Goal: Task Accomplishment & Management: Use online tool/utility

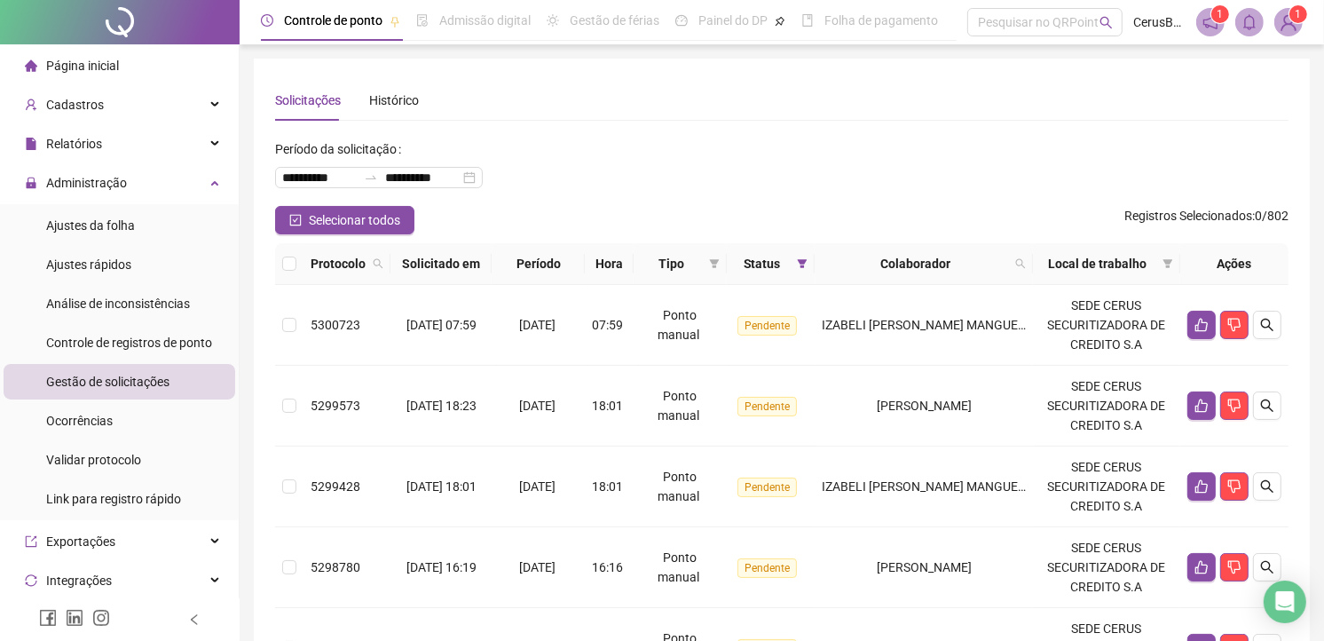
click at [1292, 29] on img at bounding box center [1289, 22] width 27 height 27
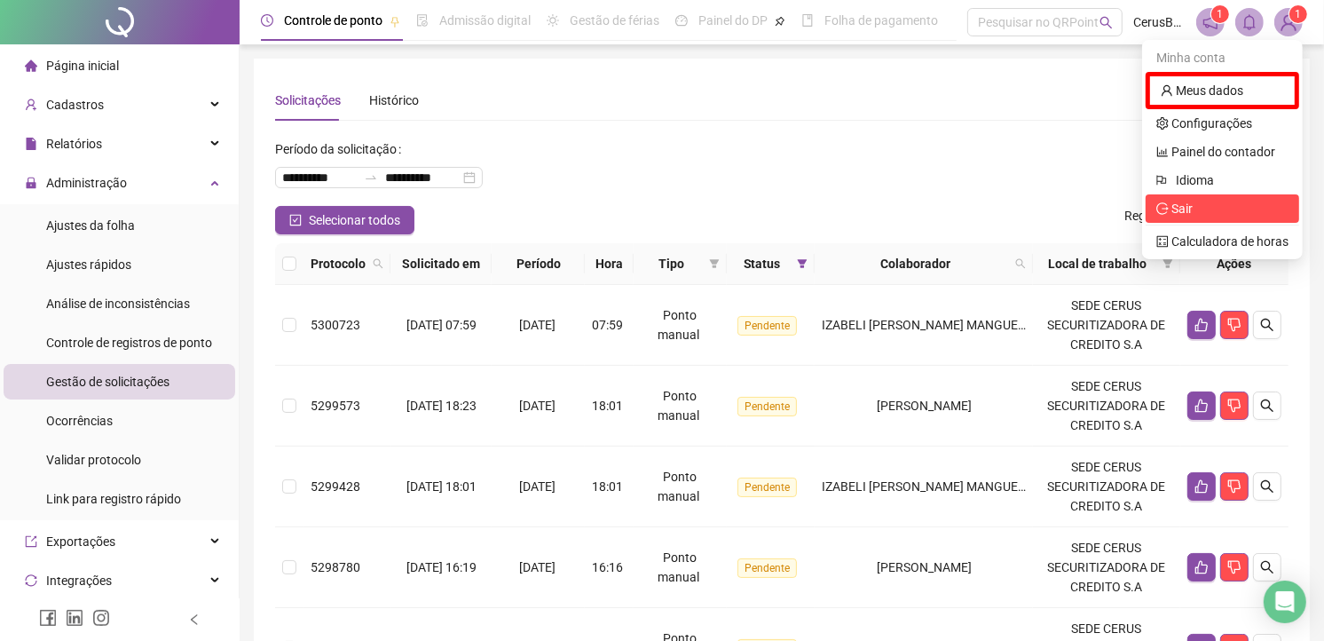
click at [1221, 210] on span "Sair" at bounding box center [1223, 209] width 132 height 20
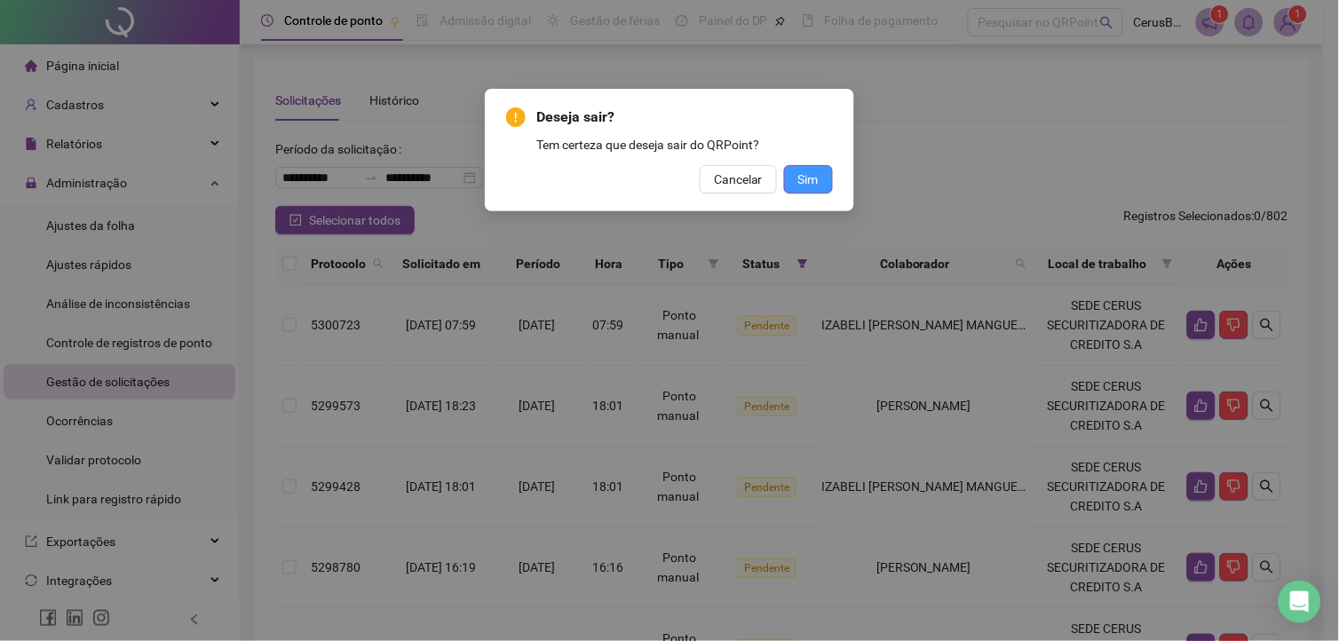
click at [809, 183] on span "Sim" at bounding box center [808, 180] width 20 height 20
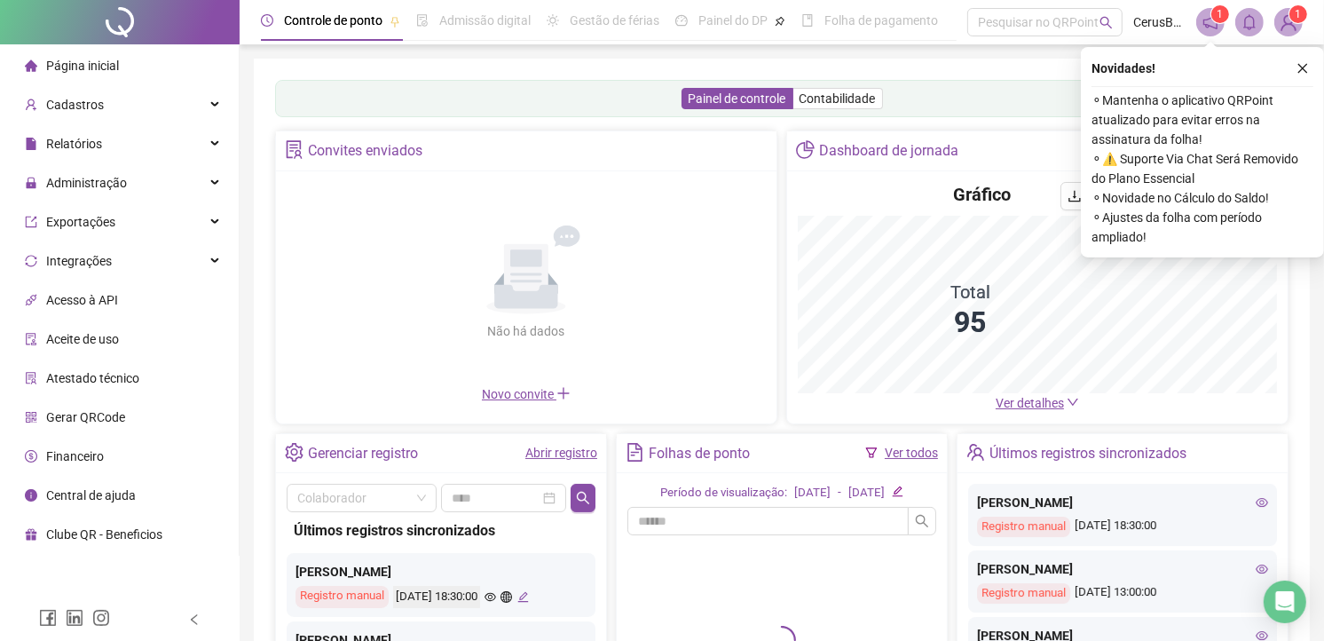
click at [1306, 55] on div "Novidades ! ⚬ Mantenha o aplicativo QRPoint atualizado para evitar erros na ass…" at bounding box center [1202, 152] width 243 height 210
click at [1284, 21] on img at bounding box center [1289, 22] width 27 height 27
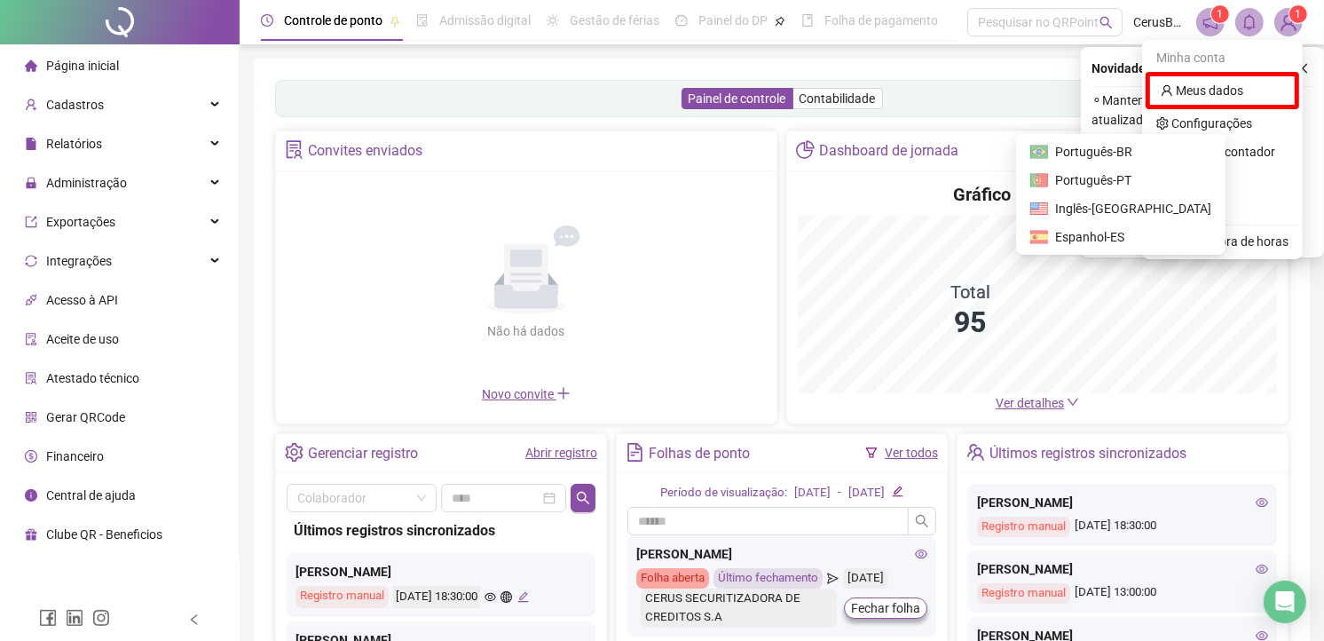
click at [1198, 204] on span "Sair" at bounding box center [1223, 209] width 132 height 20
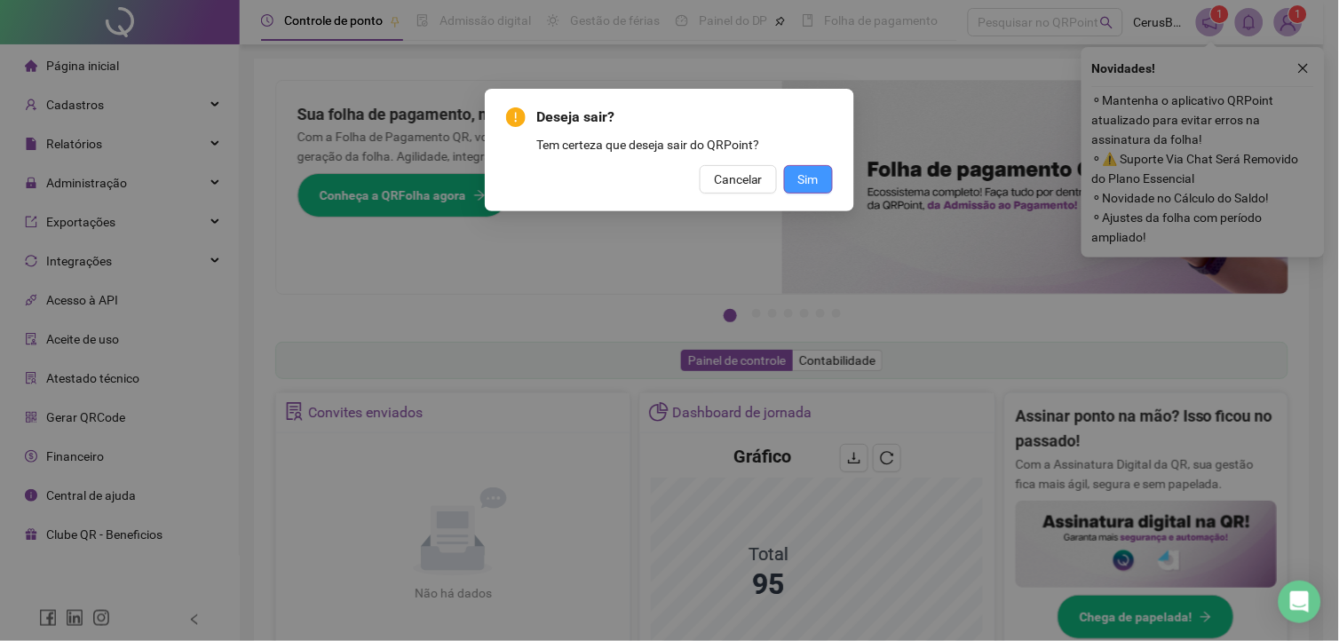
click at [798, 178] on span "Sim" at bounding box center [808, 180] width 20 height 20
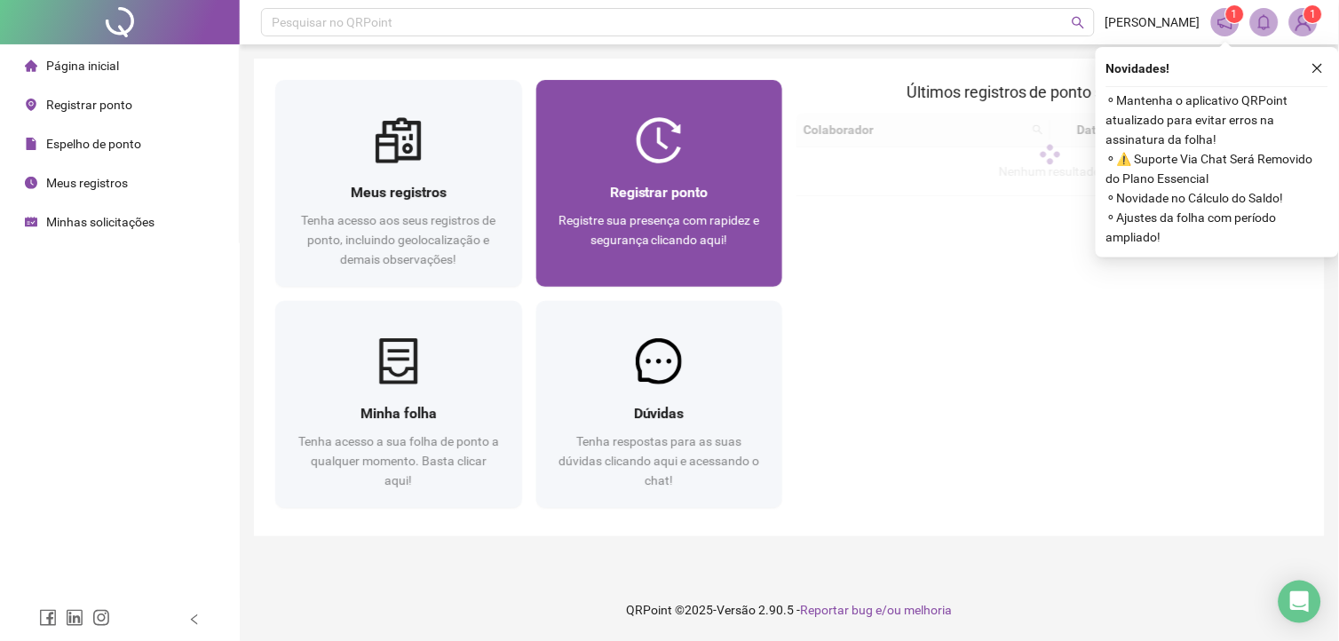
click at [707, 228] on div "Registre sua presença com rapidez e segurança clicando aqui!" at bounding box center [659, 239] width 204 height 59
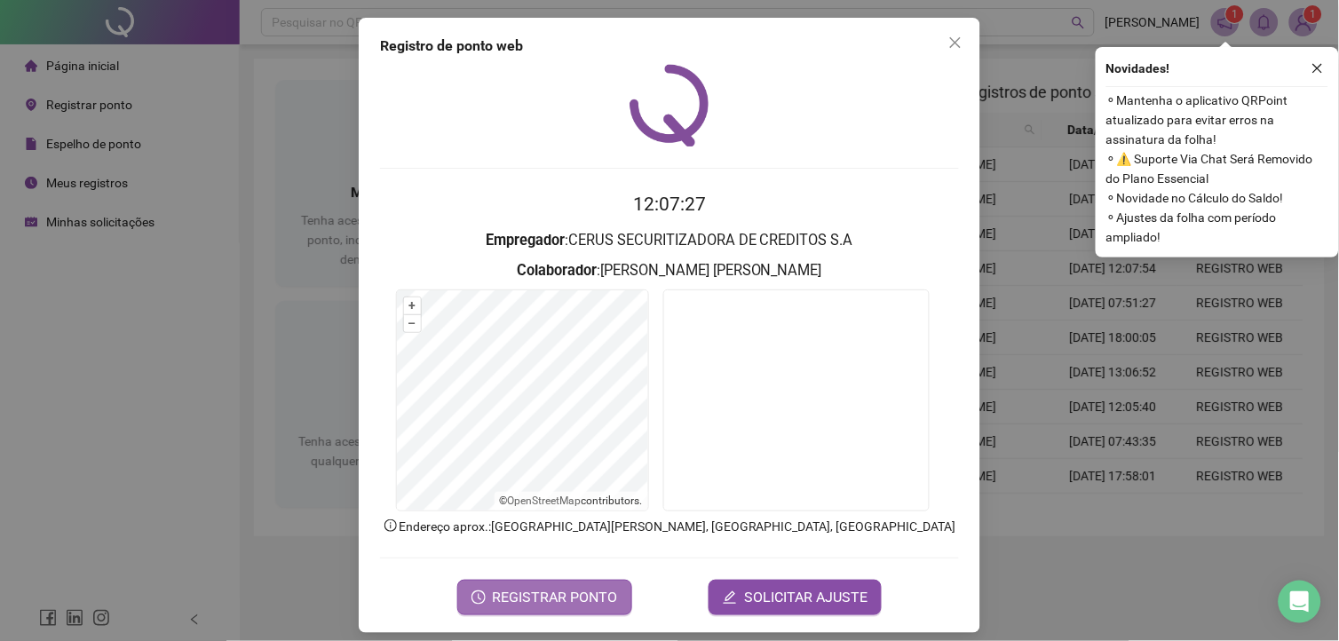
click at [581, 597] on span "REGISTRAR PONTO" at bounding box center [555, 597] width 125 height 21
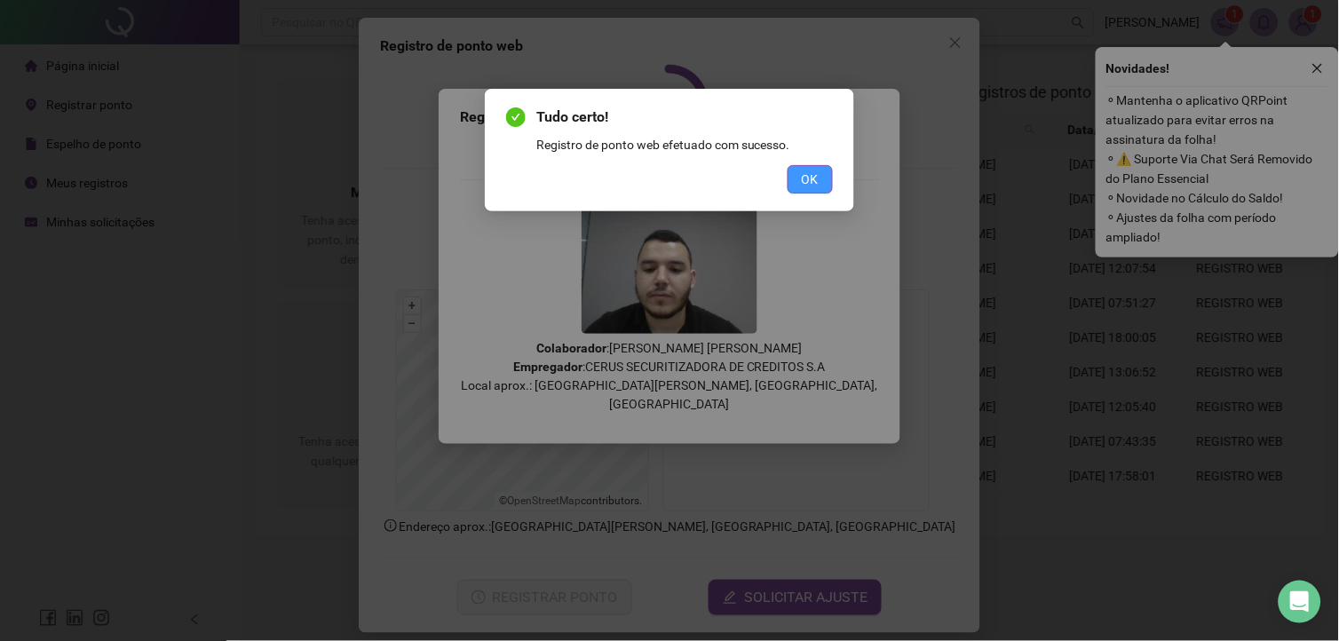
click at [829, 169] on button "OK" at bounding box center [809, 179] width 45 height 28
